Goal: Task Accomplishment & Management: Manage account settings

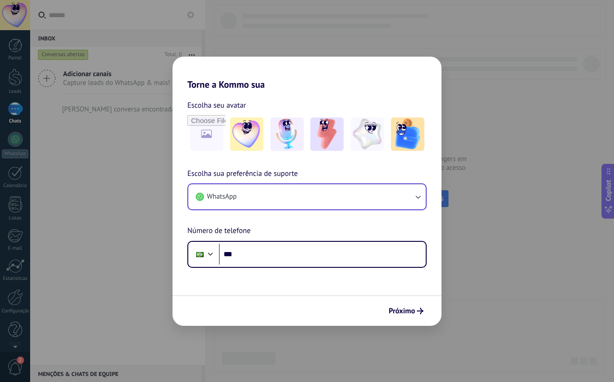
click at [296, 194] on button "WhatsApp" at bounding box center [307, 196] width 238 height 25
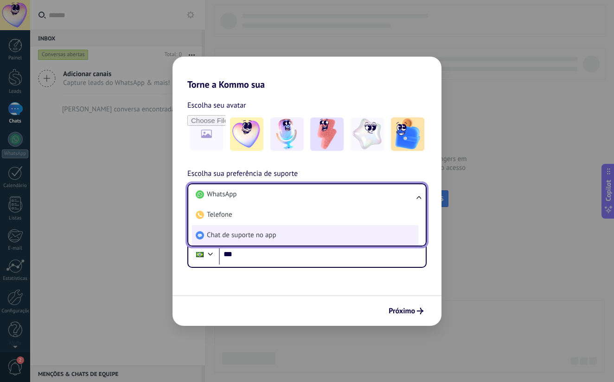
click at [288, 232] on li "Chat de suporte no app" at bounding box center [305, 235] width 226 height 20
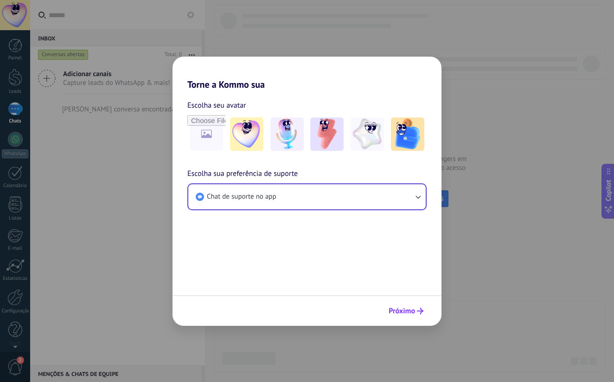
click at [413, 309] on span "Próximo" at bounding box center [402, 311] width 26 height 6
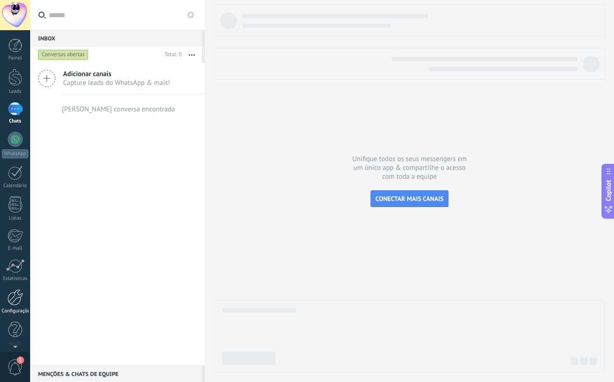
click at [12, 303] on div at bounding box center [15, 297] width 16 height 16
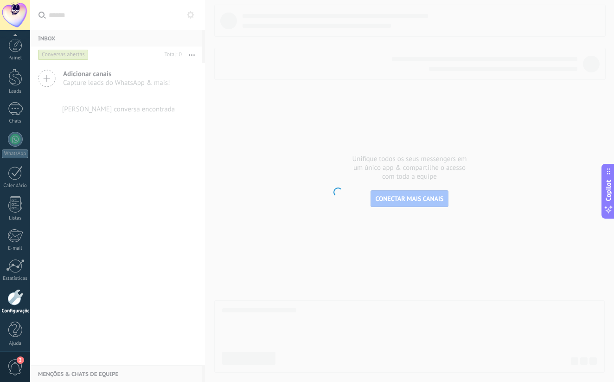
scroll to position [4, 0]
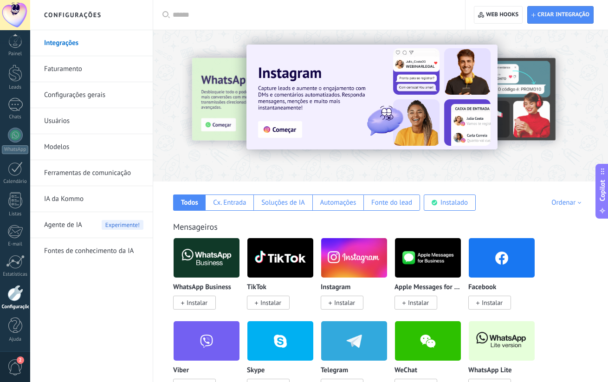
click at [80, 120] on link "Usuários" at bounding box center [93, 121] width 99 height 26
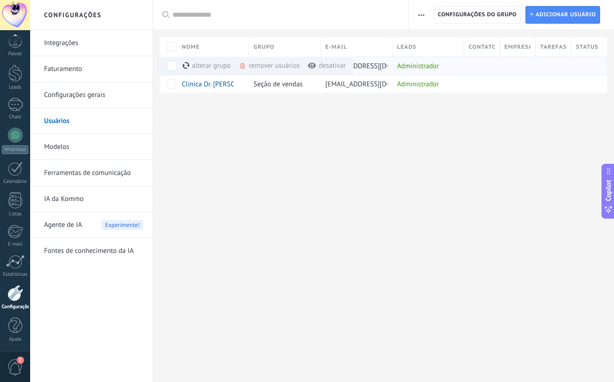
click at [257, 67] on div "remover usuários mais" at bounding box center [286, 66] width 94 height 18
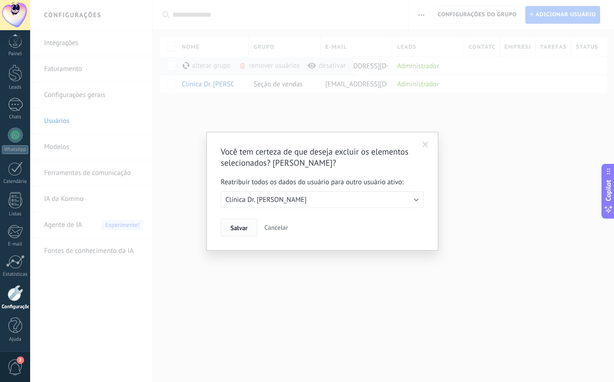
click at [240, 229] on span "Salvar" at bounding box center [239, 228] width 17 height 6
